Goal: Task Accomplishment & Management: Manage account settings

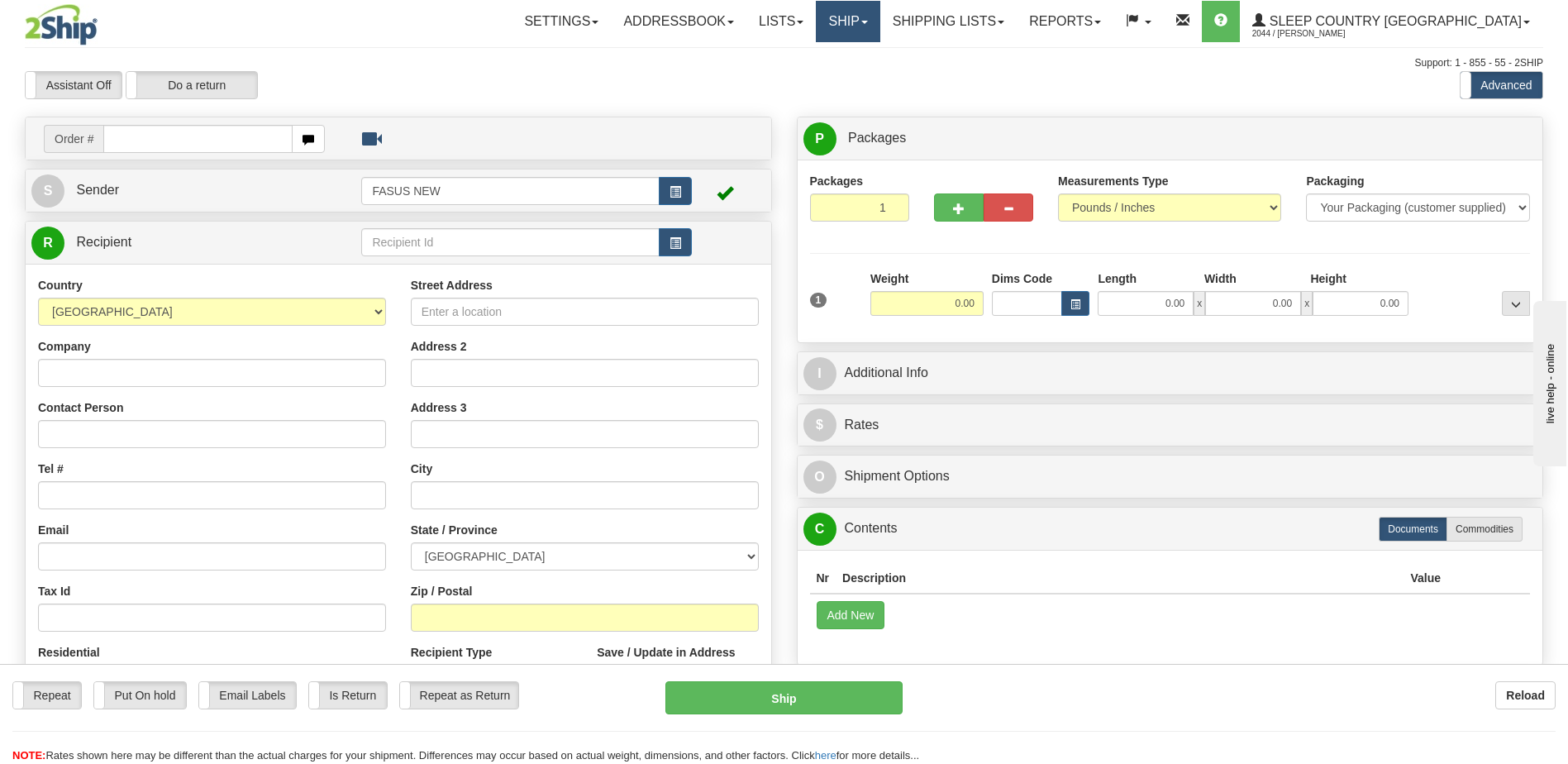
click at [867, 20] on span at bounding box center [864, 21] width 7 height 3
click at [879, 82] on link "OnHold / Order Queue" at bounding box center [804, 79] width 149 height 21
click at [867, 22] on span at bounding box center [864, 21] width 7 height 3
click at [862, 79] on span "OnHold / Order Queue" at bounding box center [805, 80] width 117 height 14
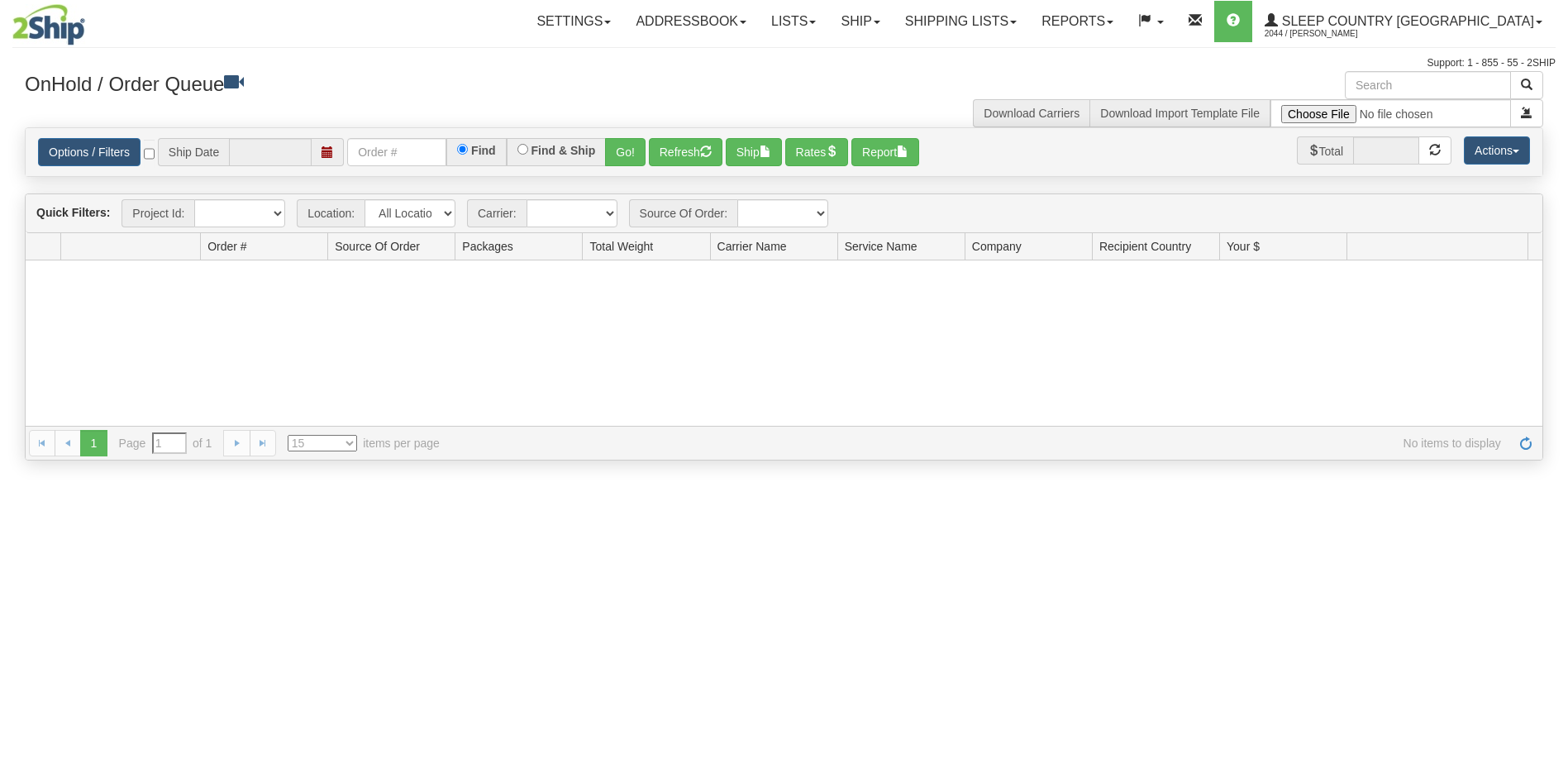
type input "[DATE]"
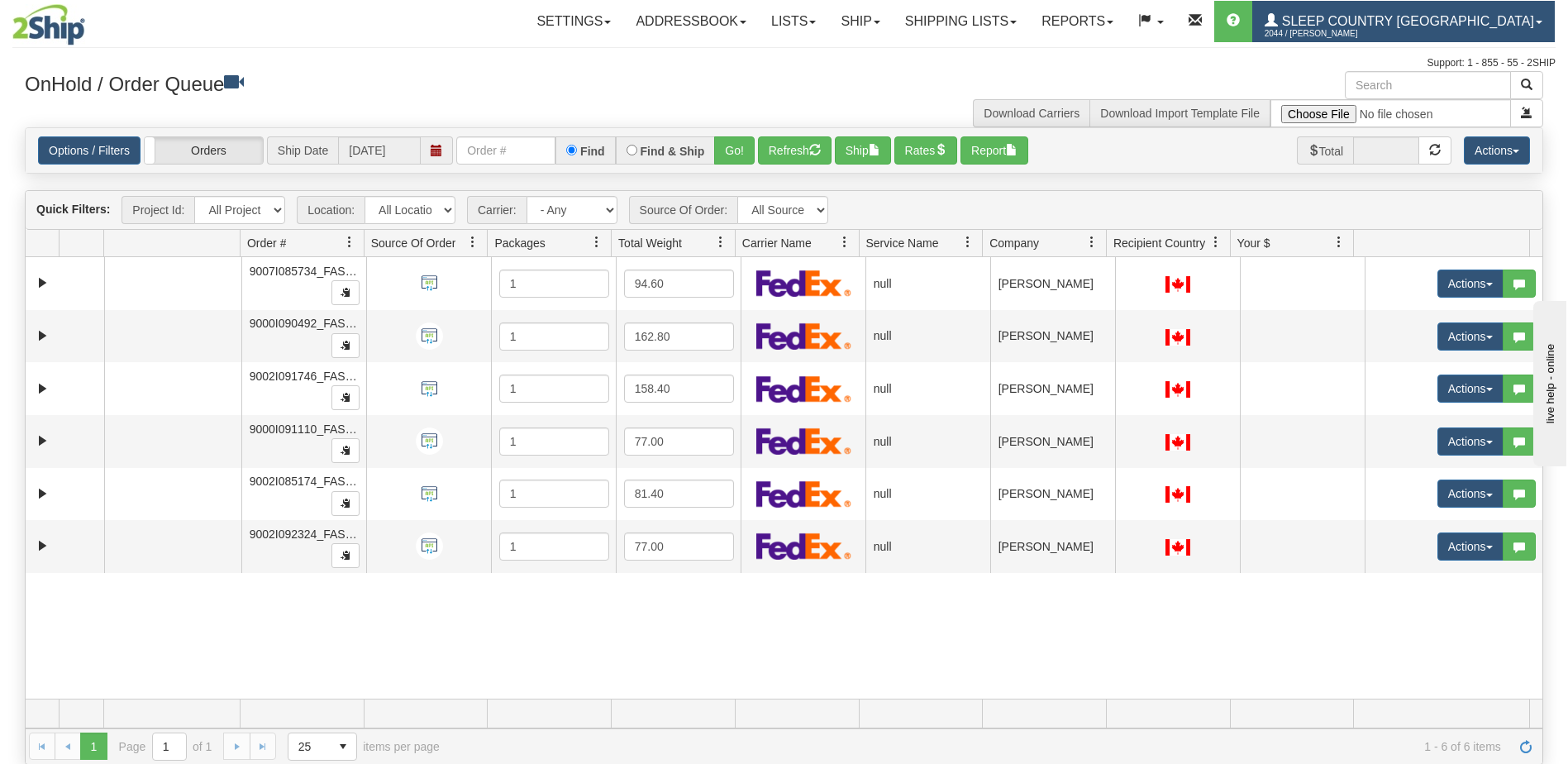
click at [1469, 13] on link "Sleep Country Canada 2044 / Lorraine Cefai" at bounding box center [1403, 21] width 302 height 41
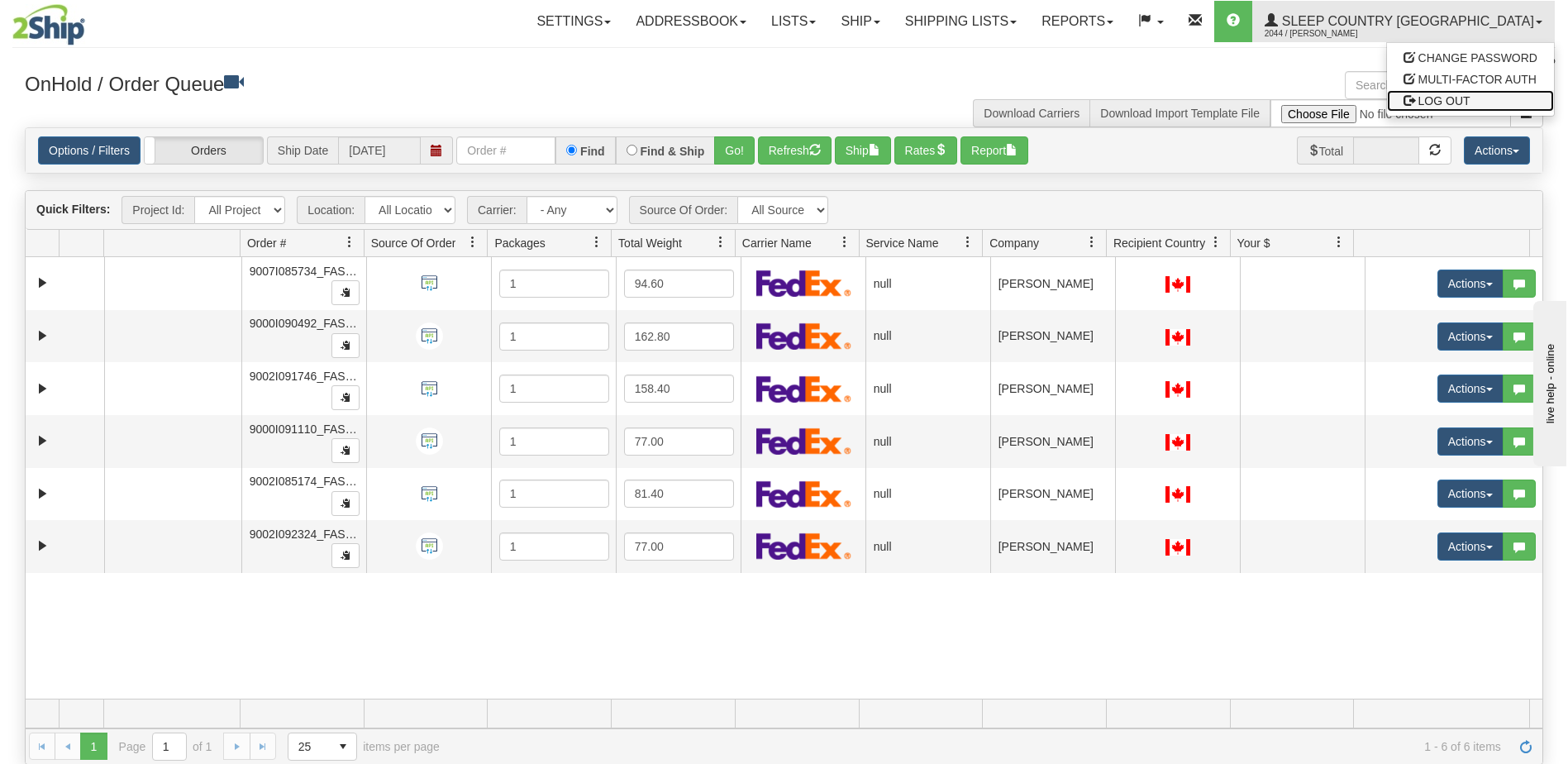
click at [1478, 99] on link "LOG OUT" at bounding box center [1470, 100] width 167 height 21
